Goal: Information Seeking & Learning: Learn about a topic

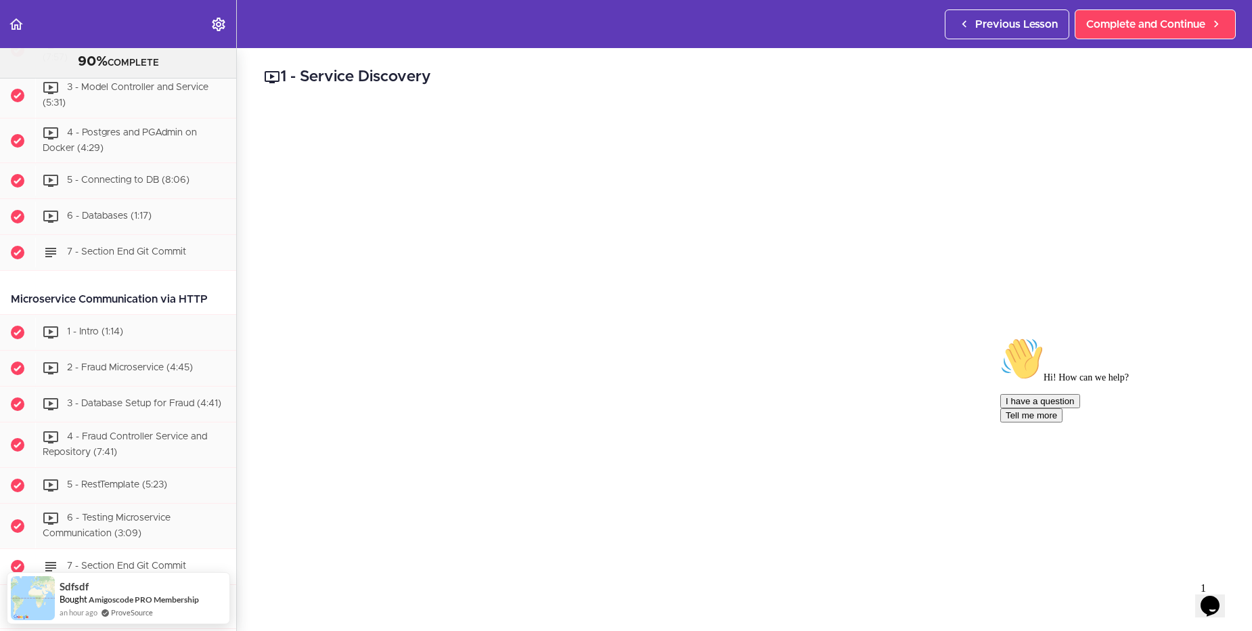
scroll to position [597, 0]
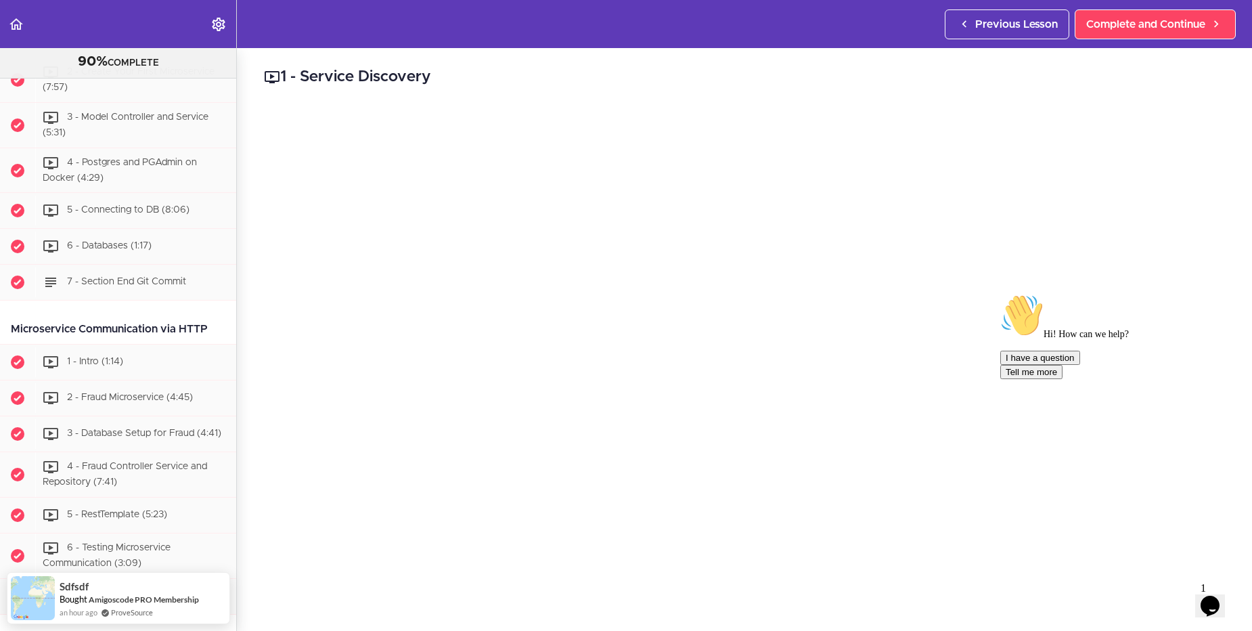
drag, startPoint x: 211, startPoint y: 326, endPoint x: 14, endPoint y: 313, distance: 196.7
copy div "Microservice Communication via HTTP"
click at [1212, 594] on button "Opens Chat This icon Opens the chat window." at bounding box center [1210, 605] width 30 height 23
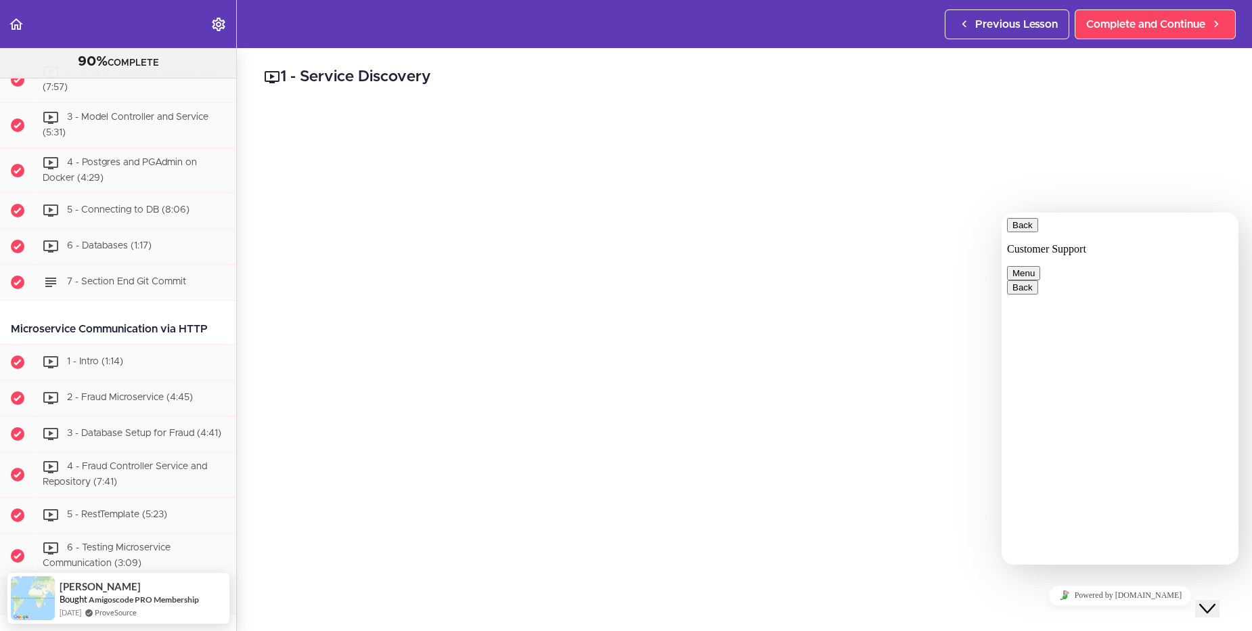
click at [1225, 171] on div "1 - Service Discovery Complete and Continue 1 - Follow us on LinkedIn 2 - Subsc…" at bounding box center [744, 339] width 1015 height 583
click at [1028, 232] on button "Back" at bounding box center [1022, 225] width 31 height 14
click at [1203, 600] on button "Close Chat This icon closes the chat window." at bounding box center [1207, 609] width 24 height 18
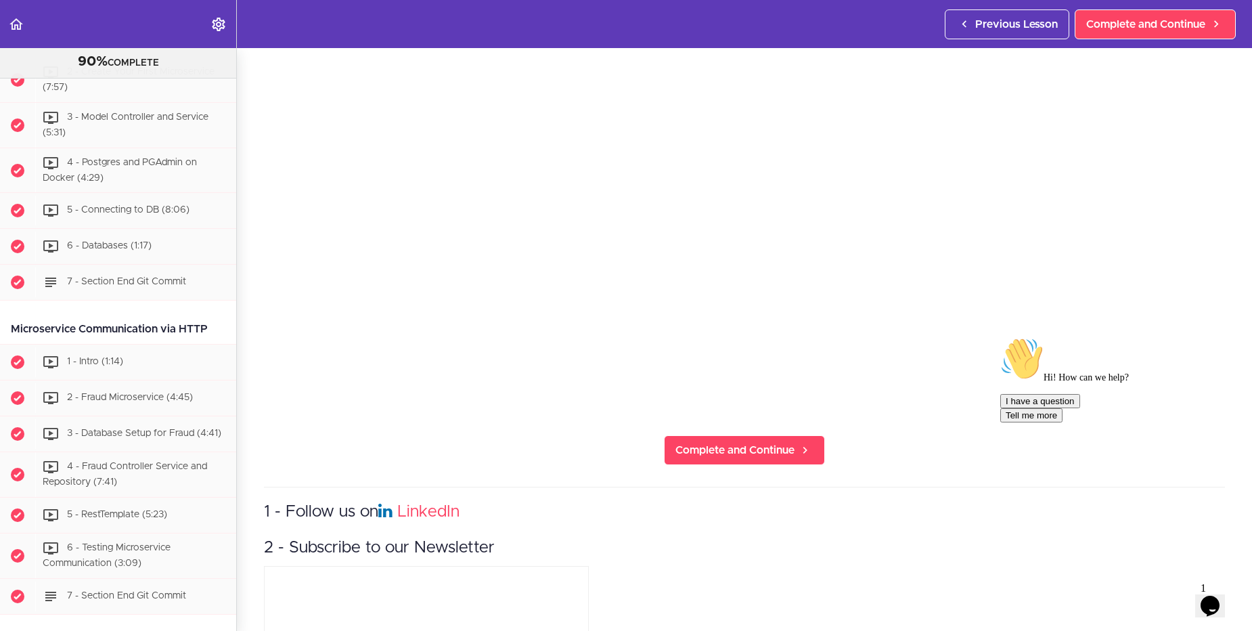
scroll to position [244, 0]
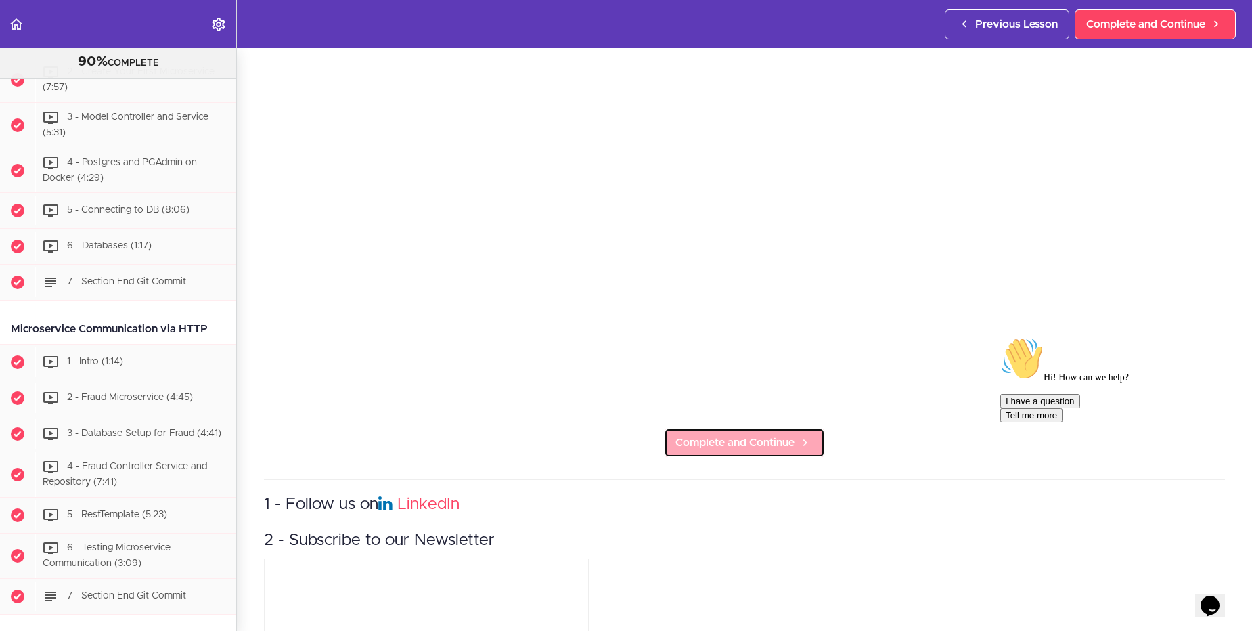
click at [741, 439] on span "Complete and Continue" at bounding box center [735, 443] width 119 height 16
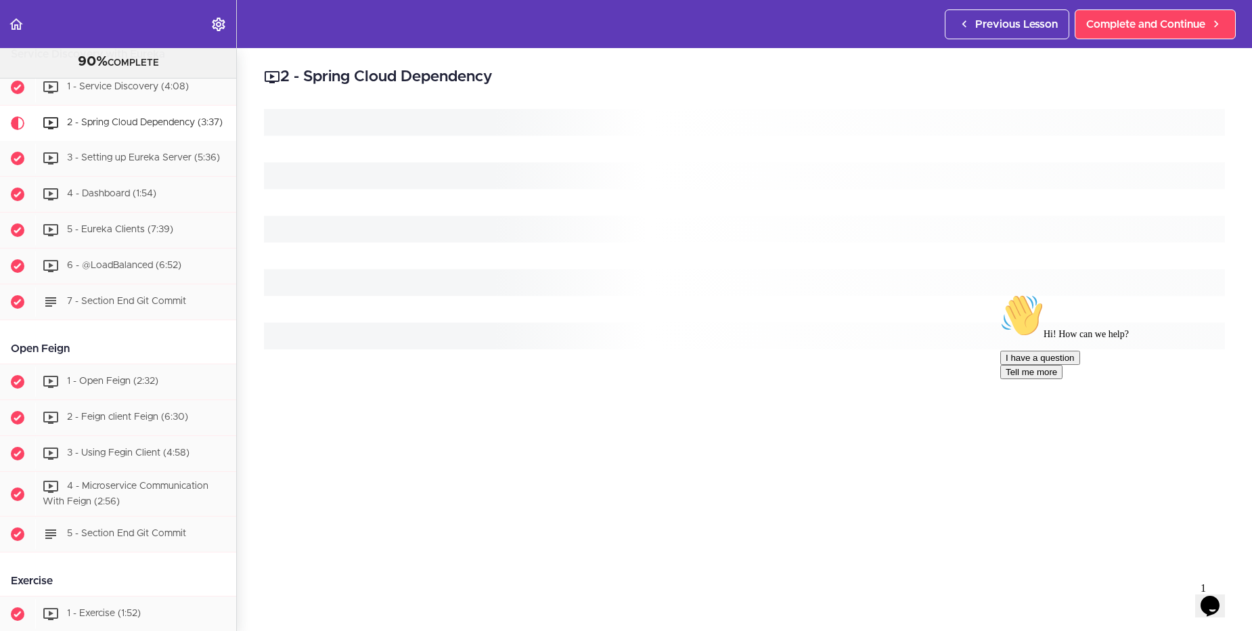
scroll to position [1202, 0]
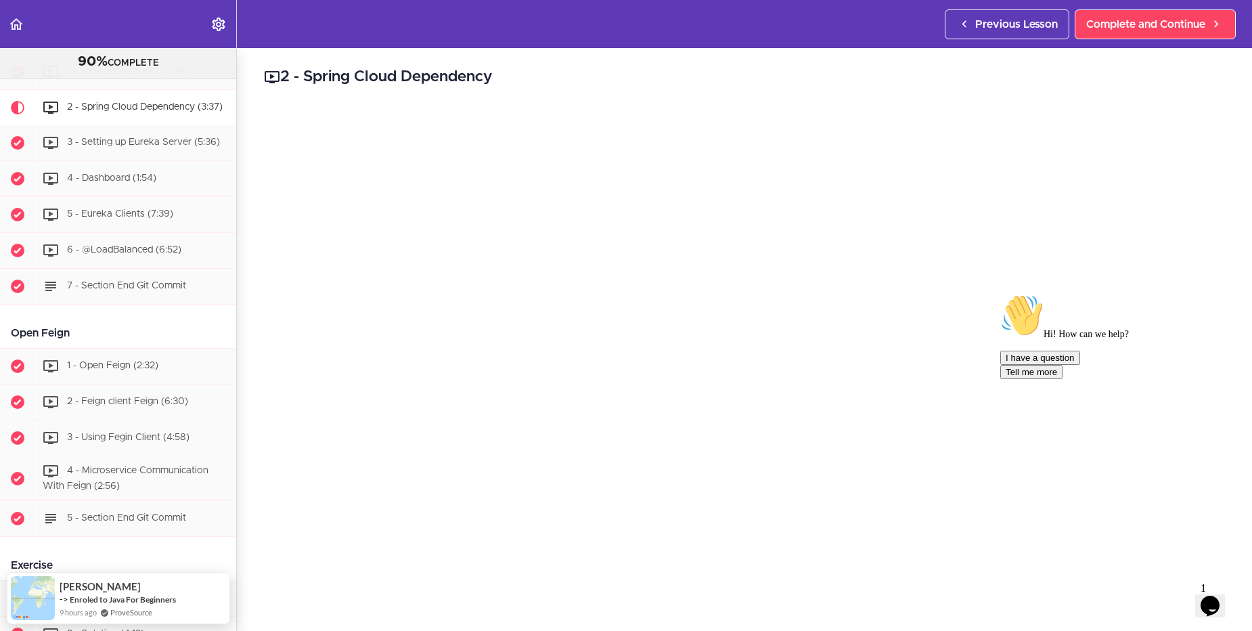
click at [1212, 604] on icon "Chat widget" at bounding box center [1210, 606] width 19 height 20
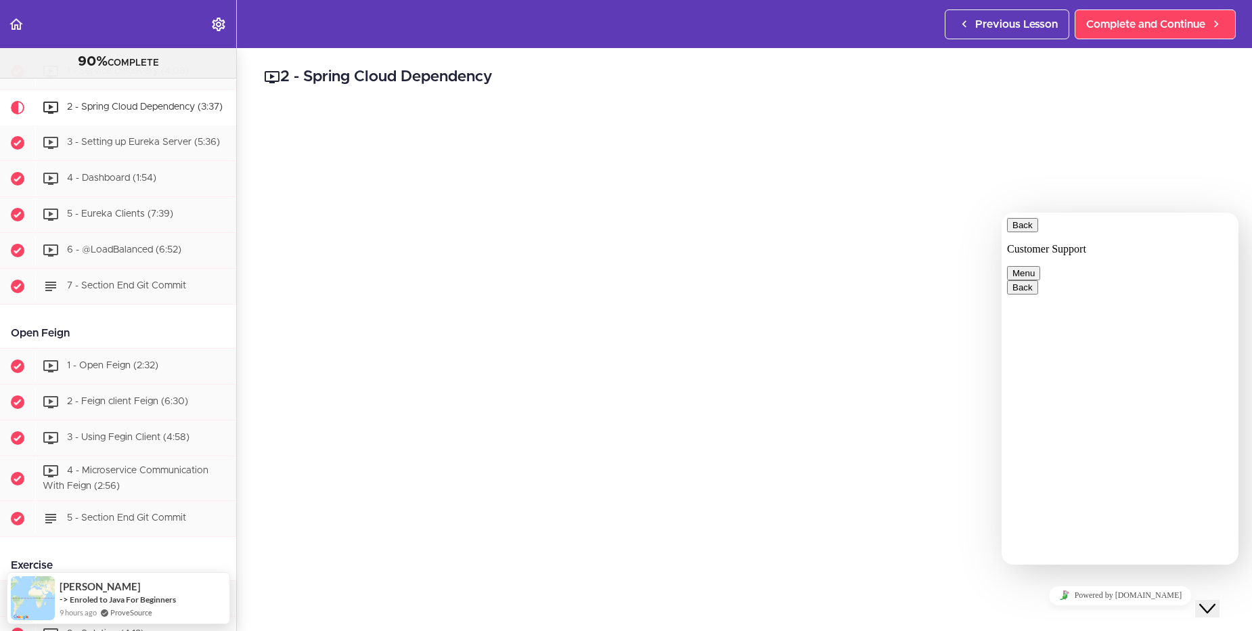
click at [1211, 600] on icon "Close Chat This icon closes the chat window." at bounding box center [1207, 608] width 16 height 16
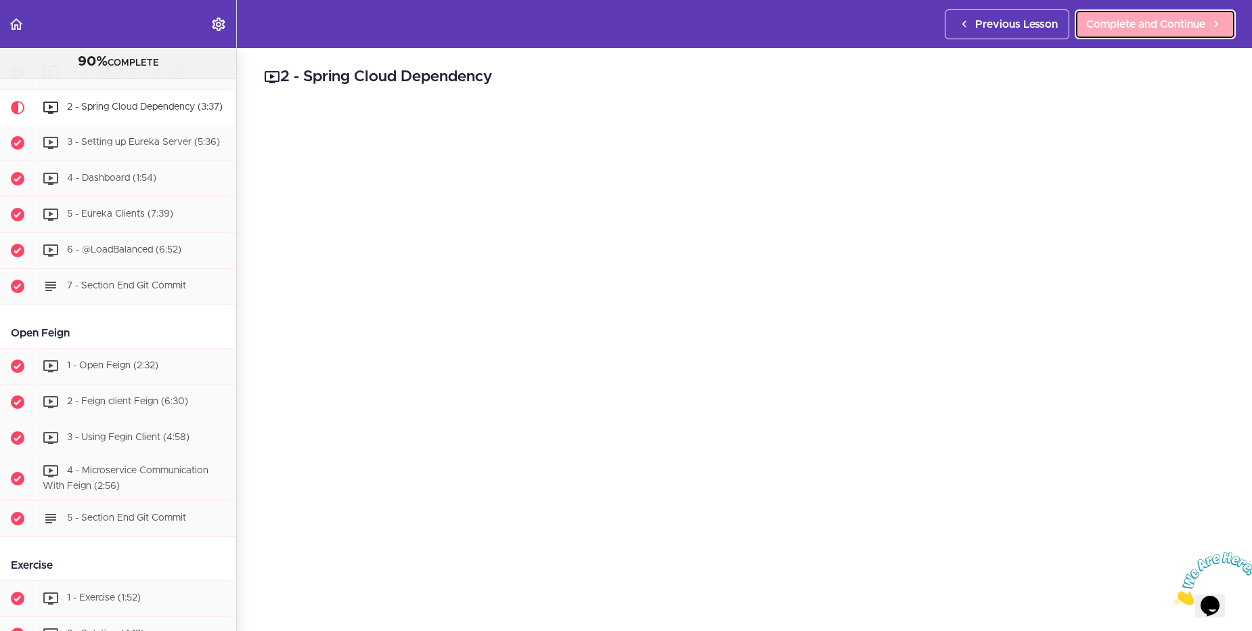
click at [1126, 31] on span "Complete and Continue" at bounding box center [1145, 24] width 119 height 16
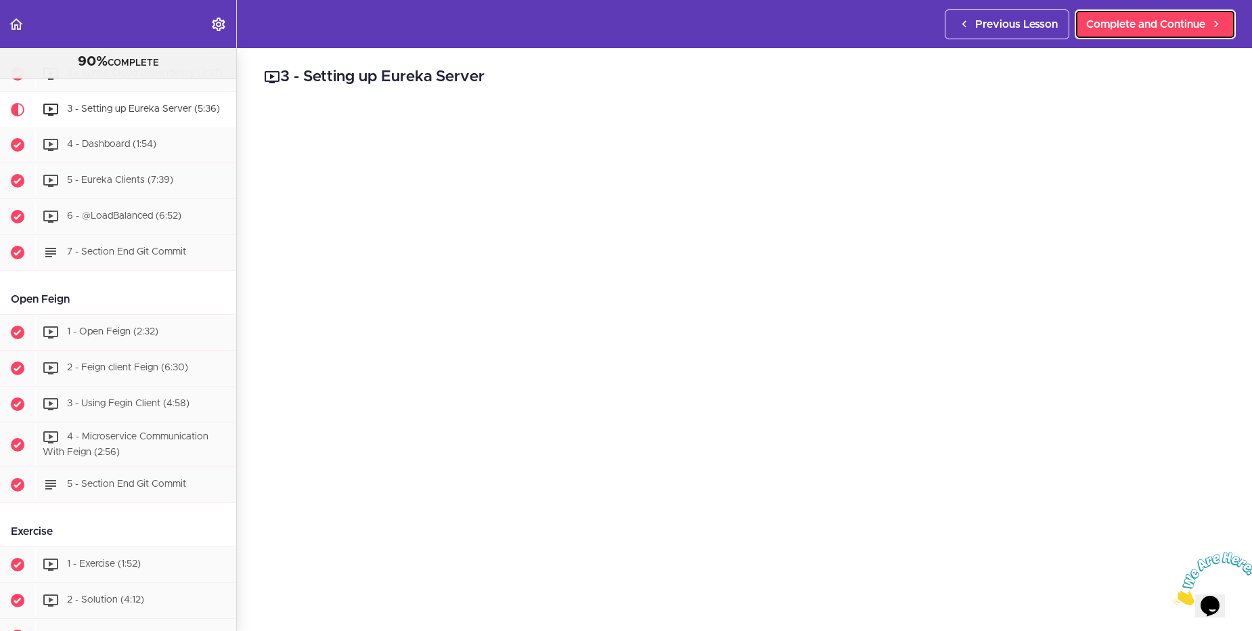
scroll to position [1247, 0]
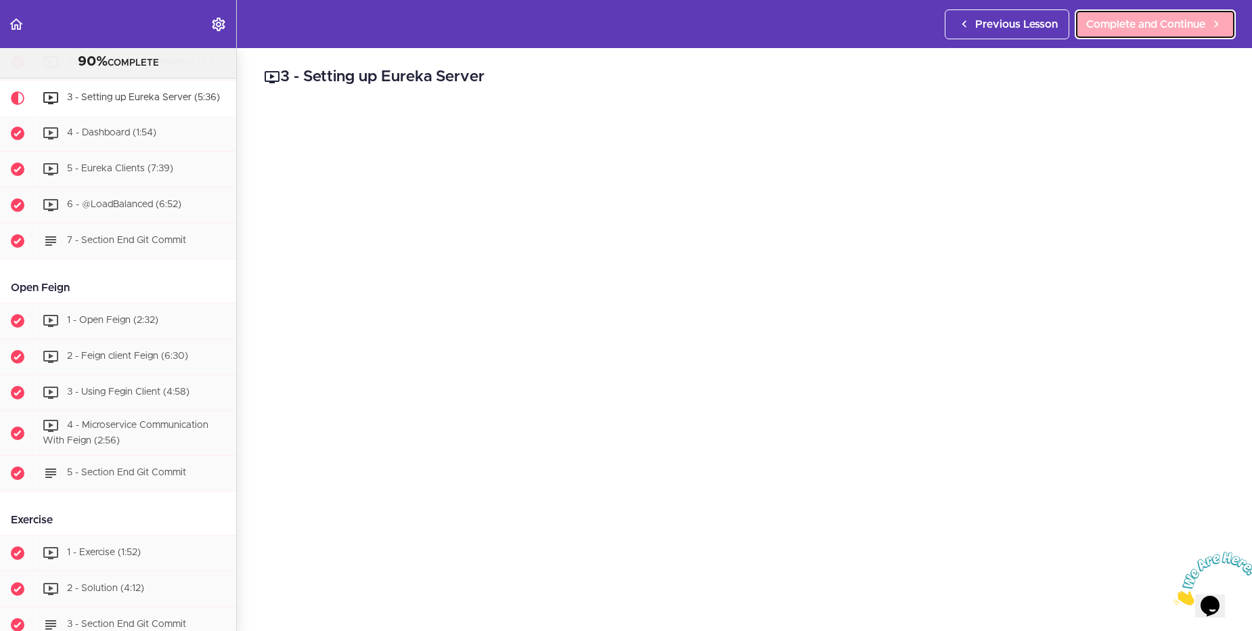
click at [1137, 12] on link "Complete and Continue" at bounding box center [1155, 24] width 161 height 30
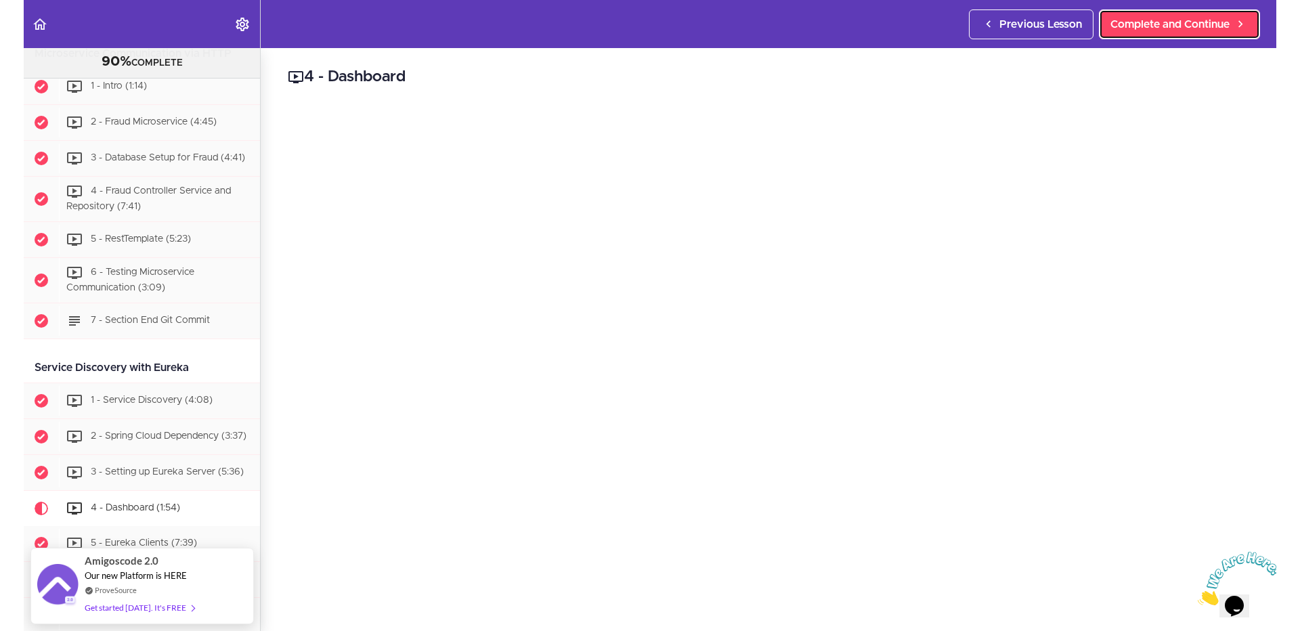
scroll to position [795, 0]
